Goal: Task Accomplishment & Management: Use online tool/utility

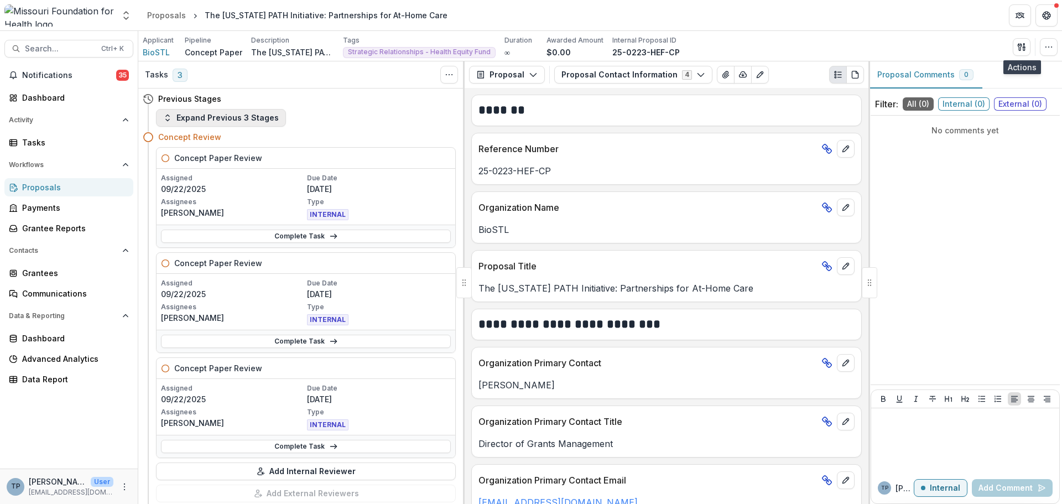
scroll to position [55, 0]
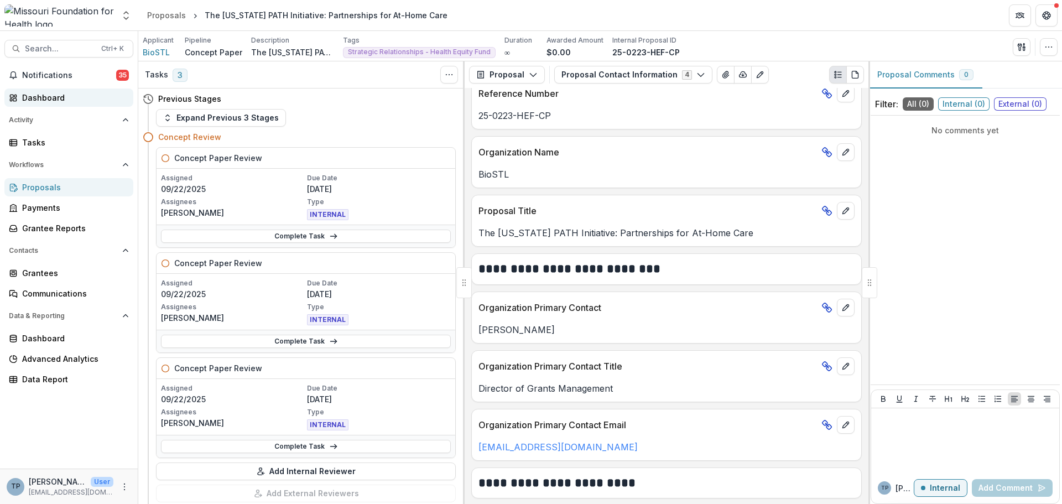
click at [29, 96] on div "Dashboard" at bounding box center [73, 98] width 102 height 12
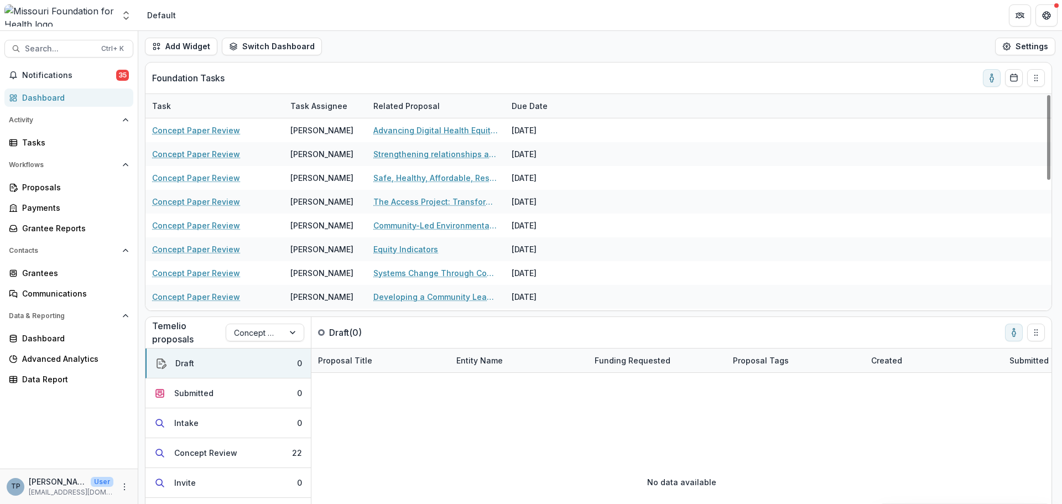
drag, startPoint x: 1050, startPoint y: 124, endPoint x: 994, endPoint y: 99, distance: 61.1
click at [1047, 96] on div at bounding box center [1048, 137] width 3 height 85
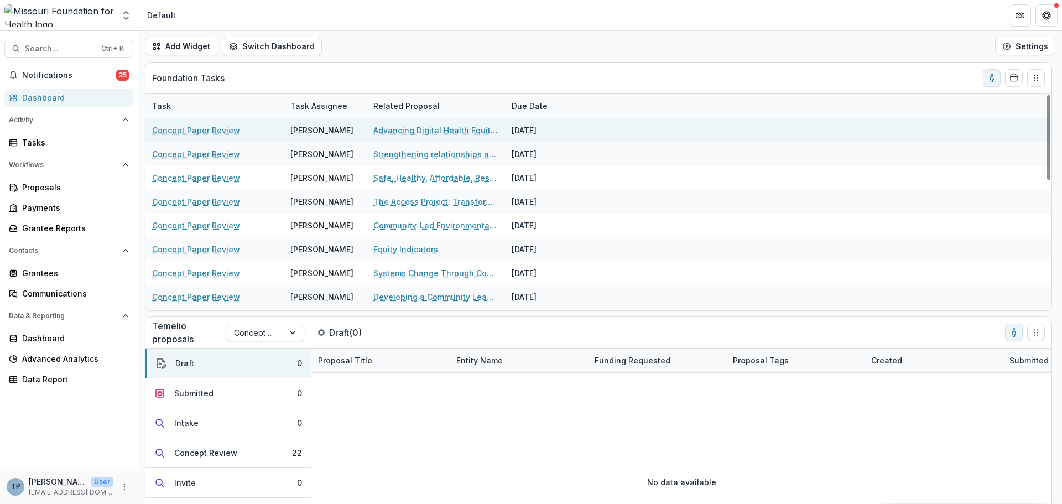
click at [180, 129] on link "Concept Paper Review" at bounding box center [196, 130] width 88 height 12
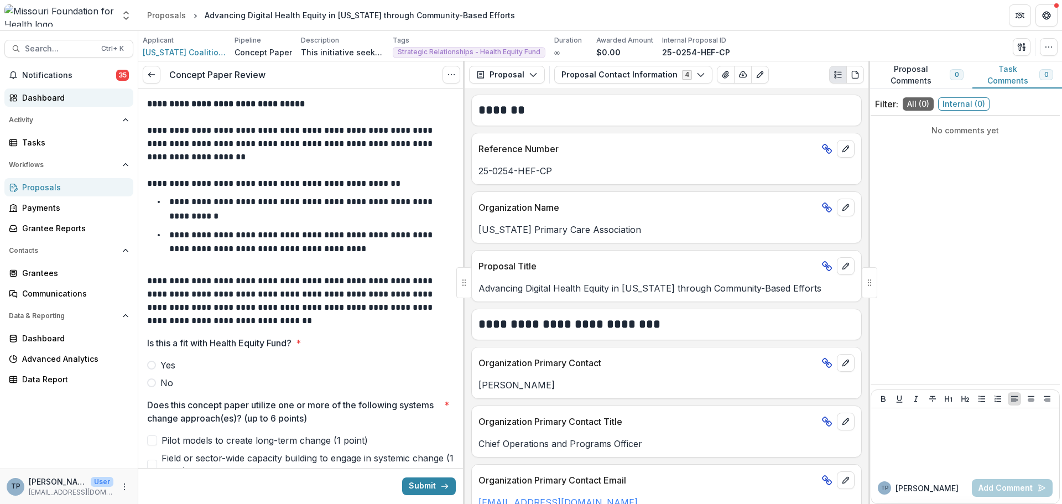
click at [31, 91] on link "Dashboard" at bounding box center [68, 97] width 129 height 18
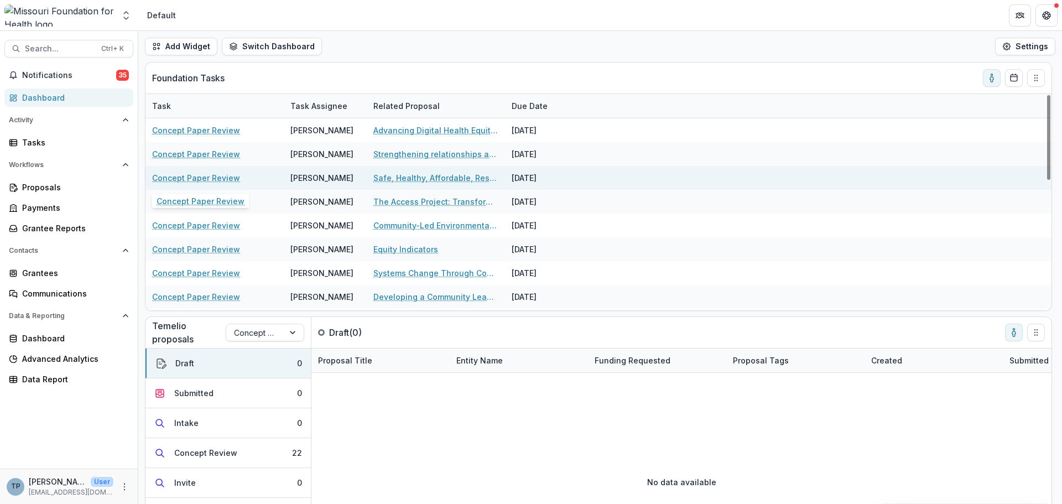
click at [199, 180] on link "Concept Paper Review" at bounding box center [196, 178] width 88 height 12
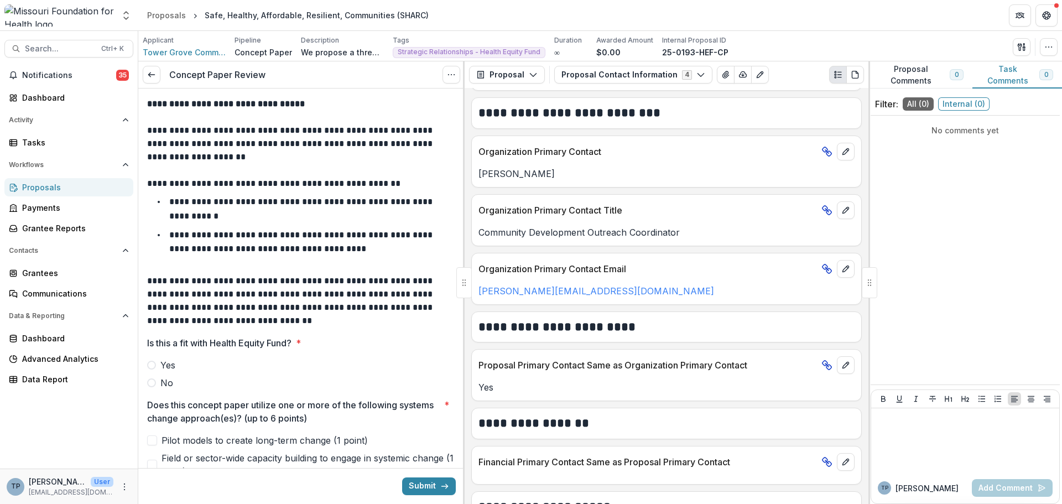
scroll to position [221, 0]
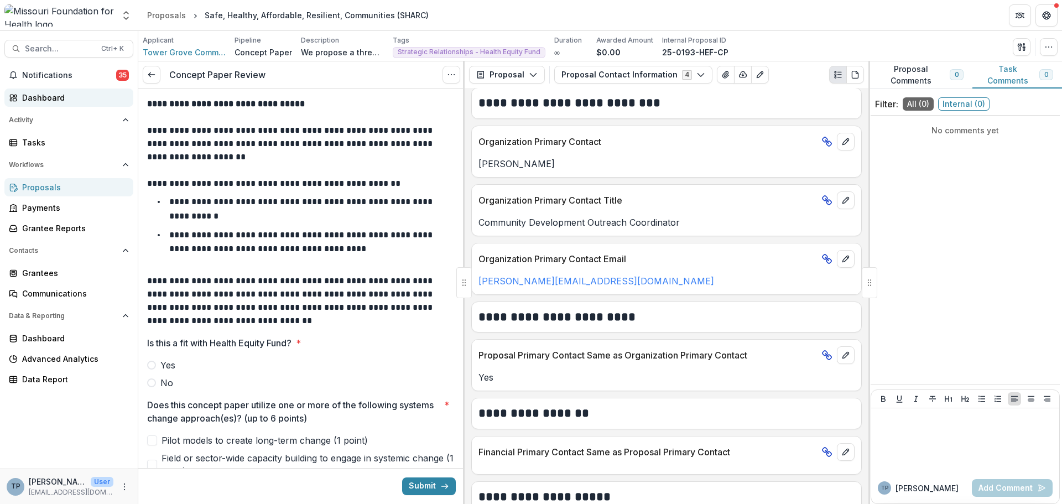
click at [26, 94] on div "Dashboard" at bounding box center [73, 98] width 102 height 12
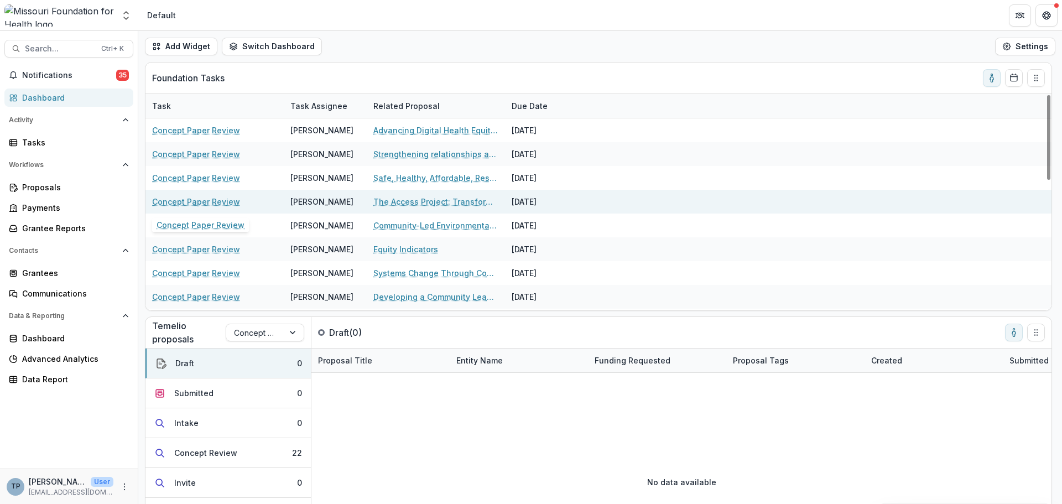
click at [182, 202] on link "Concept Paper Review" at bounding box center [196, 202] width 88 height 12
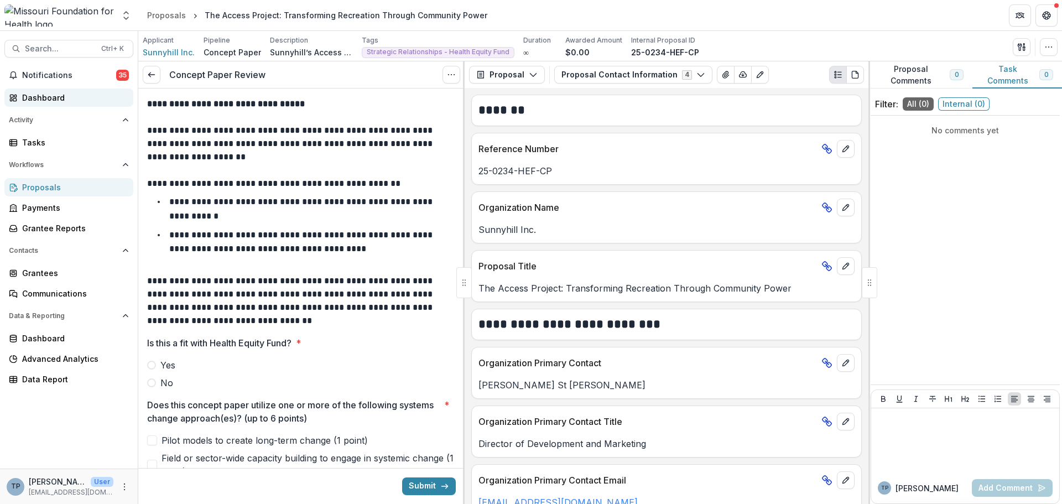
click at [38, 95] on div "Dashboard" at bounding box center [73, 98] width 102 height 12
